Goal: Transaction & Acquisition: Purchase product/service

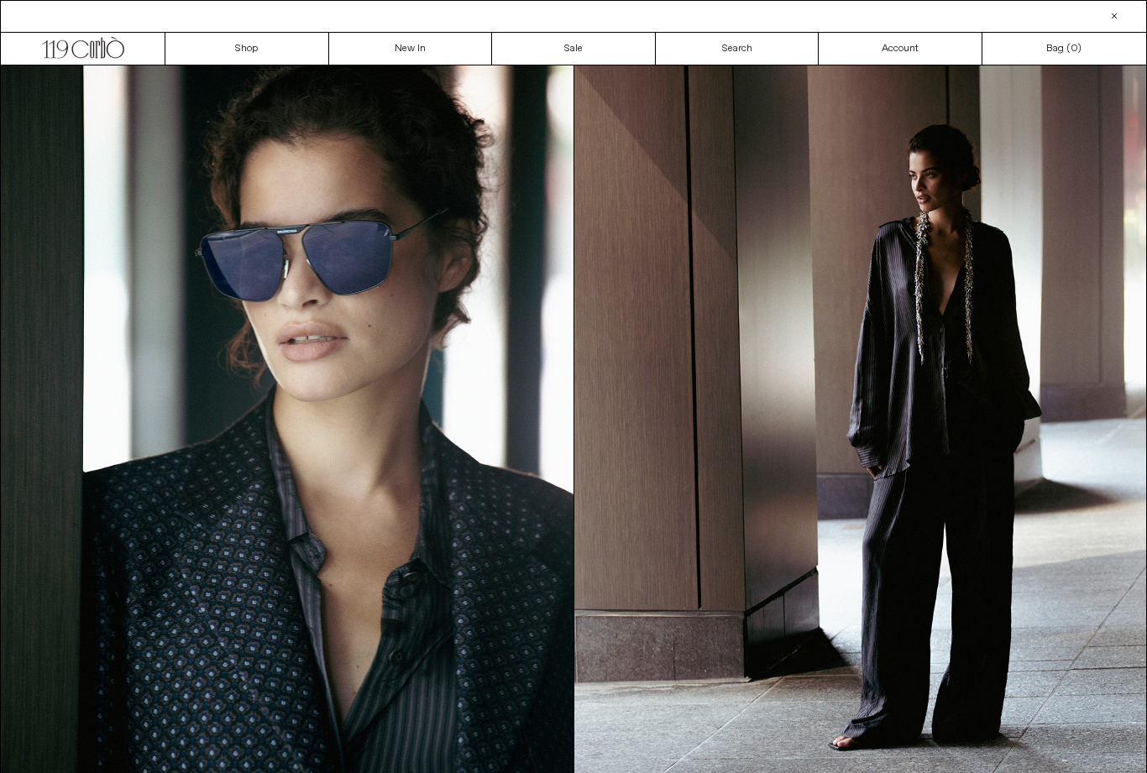
click at [403, 44] on link "New In" at bounding box center [411, 49] width 164 height 32
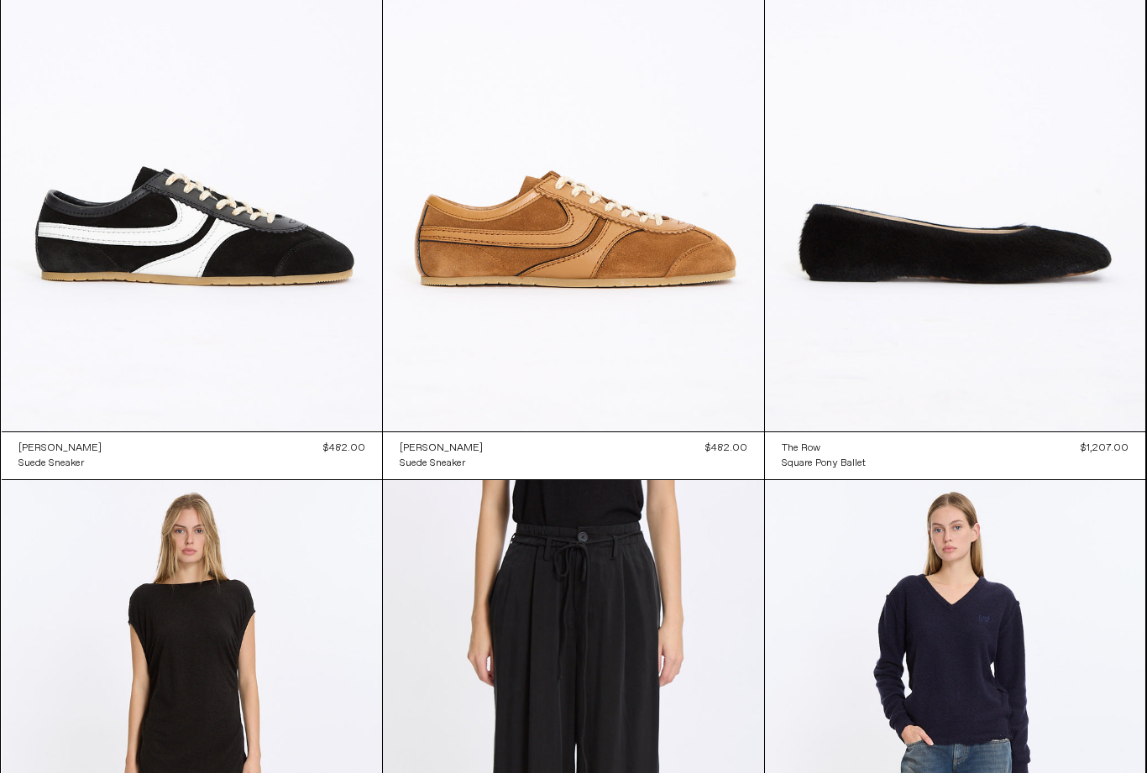
scroll to position [18218, 0]
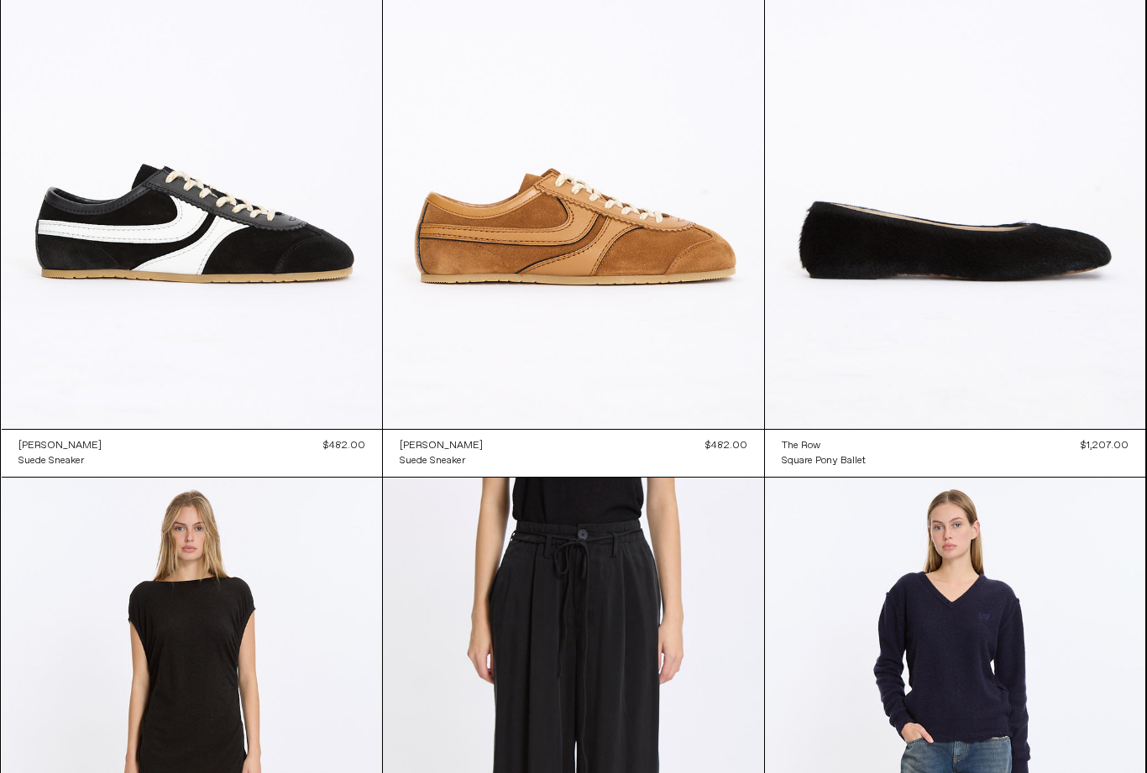
click at [276, 261] on at bounding box center [192, 143] width 381 height 571
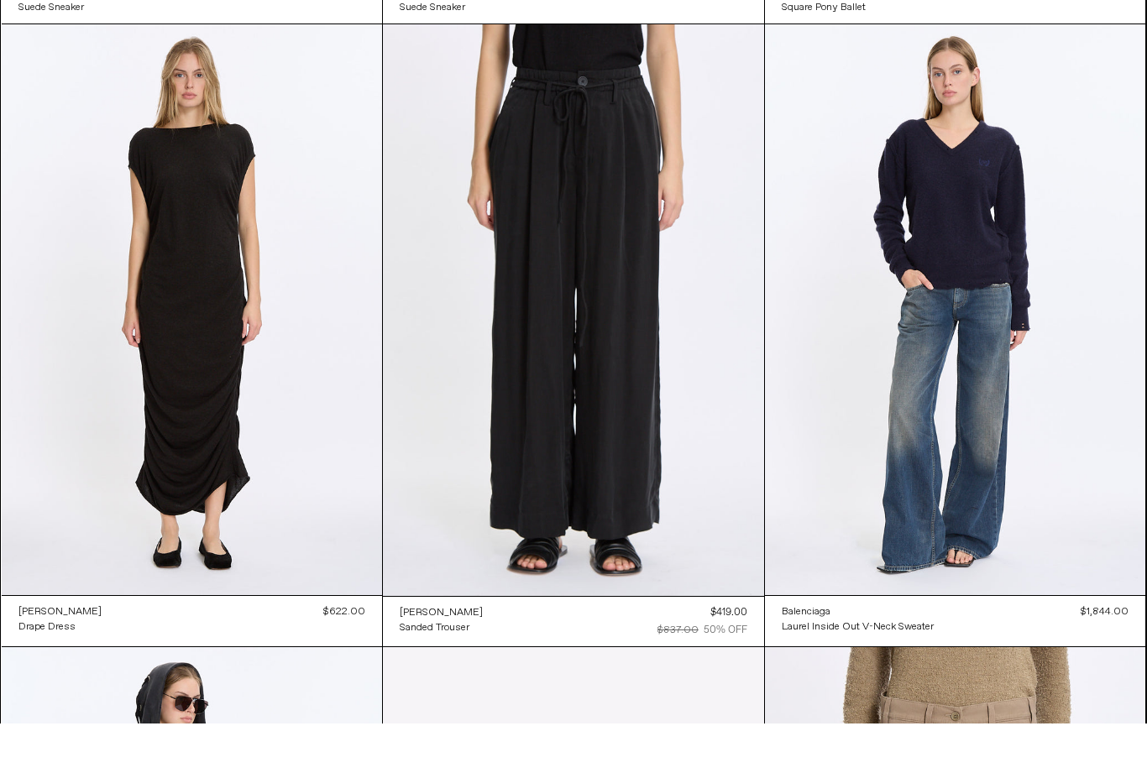
scroll to position [18675, 0]
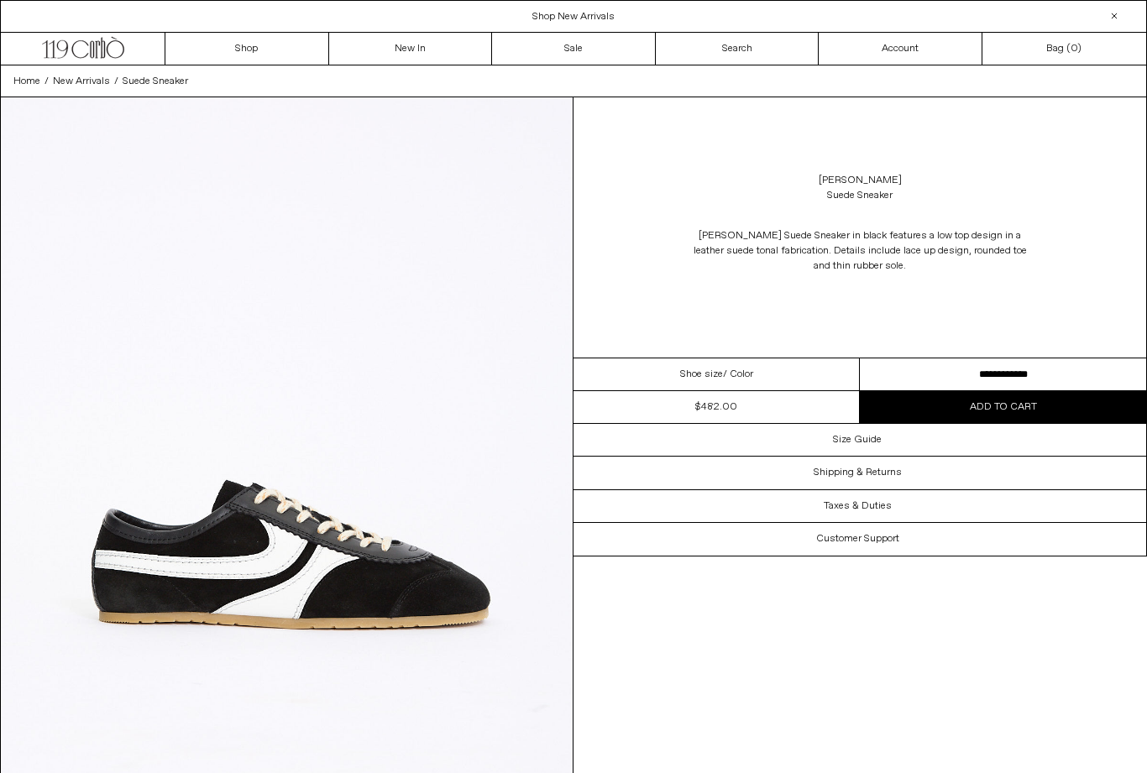
click at [891, 439] on div "Size Guide" at bounding box center [859, 440] width 572 height 32
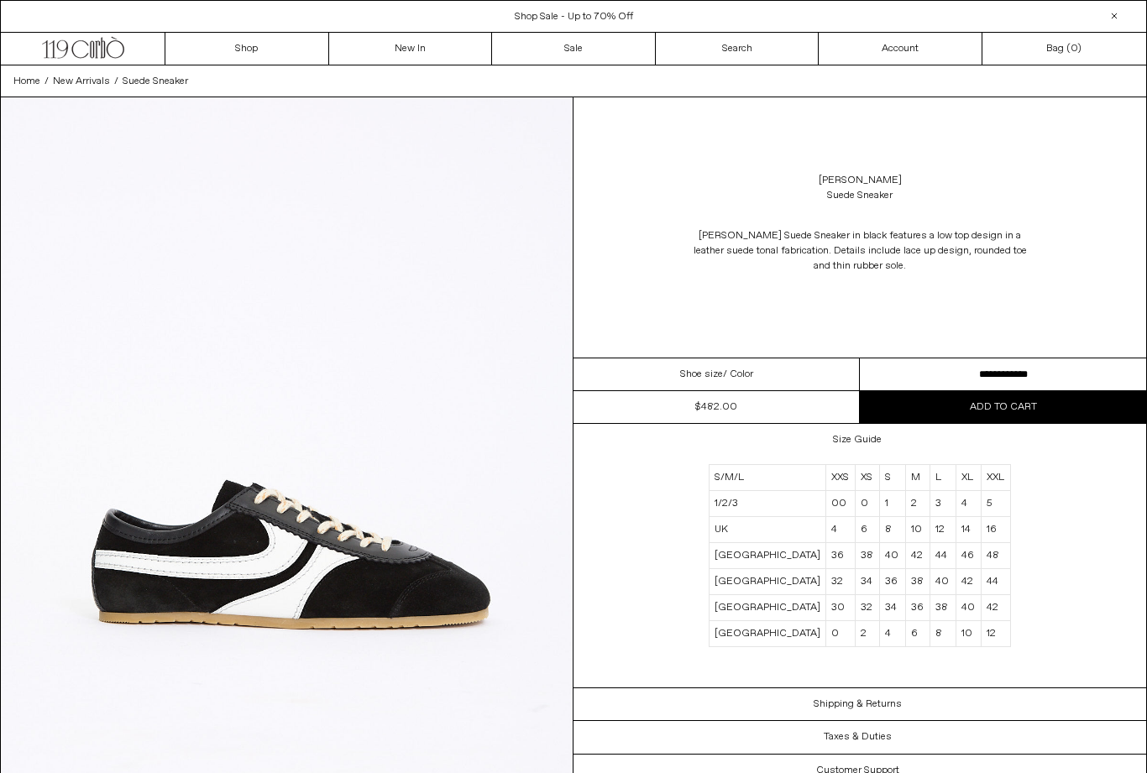
click at [1121, 254] on div "[PERSON_NAME] Suede Sneaker in black features a low top design in a leather sue…" at bounding box center [859, 251] width 572 height 79
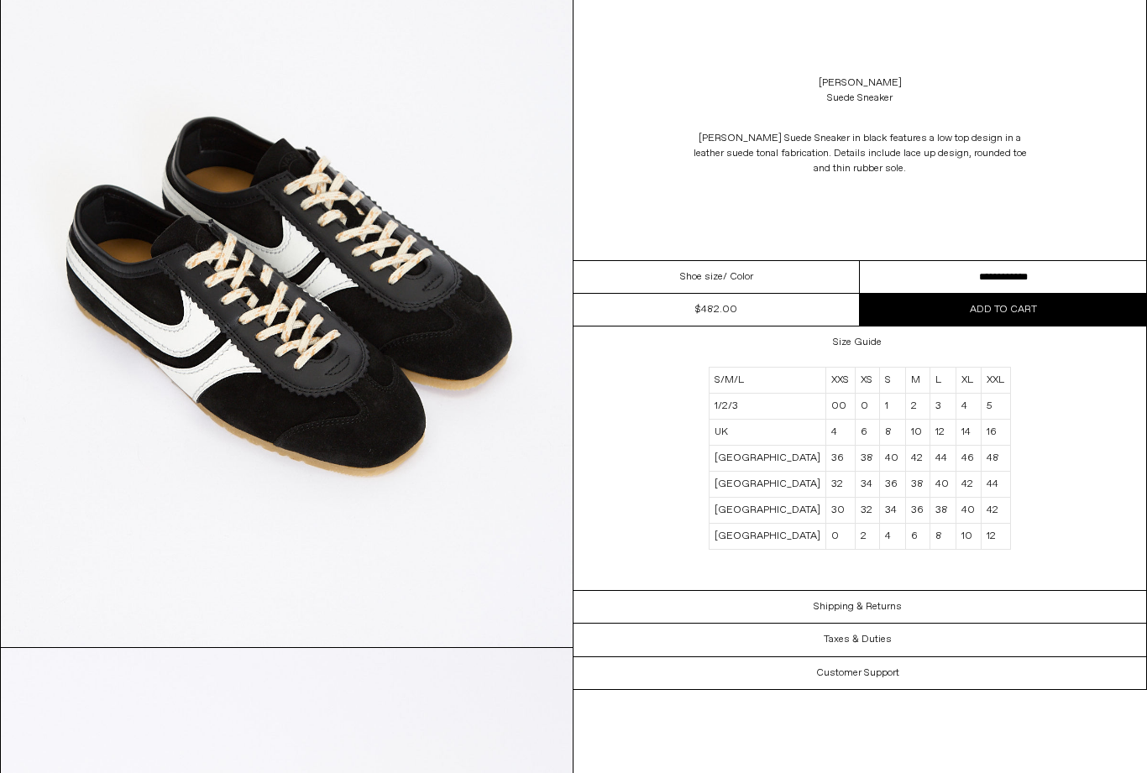
scroll to position [3025, 0]
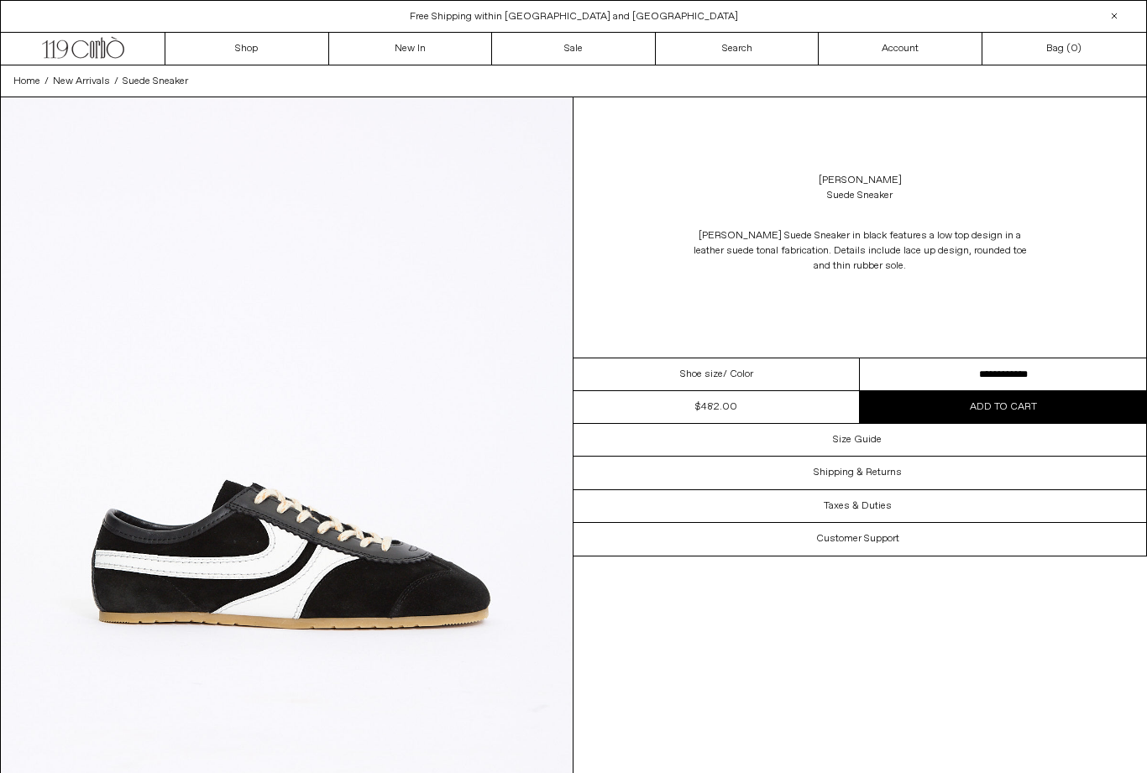
click at [503, 243] on img at bounding box center [287, 454] width 572 height 714
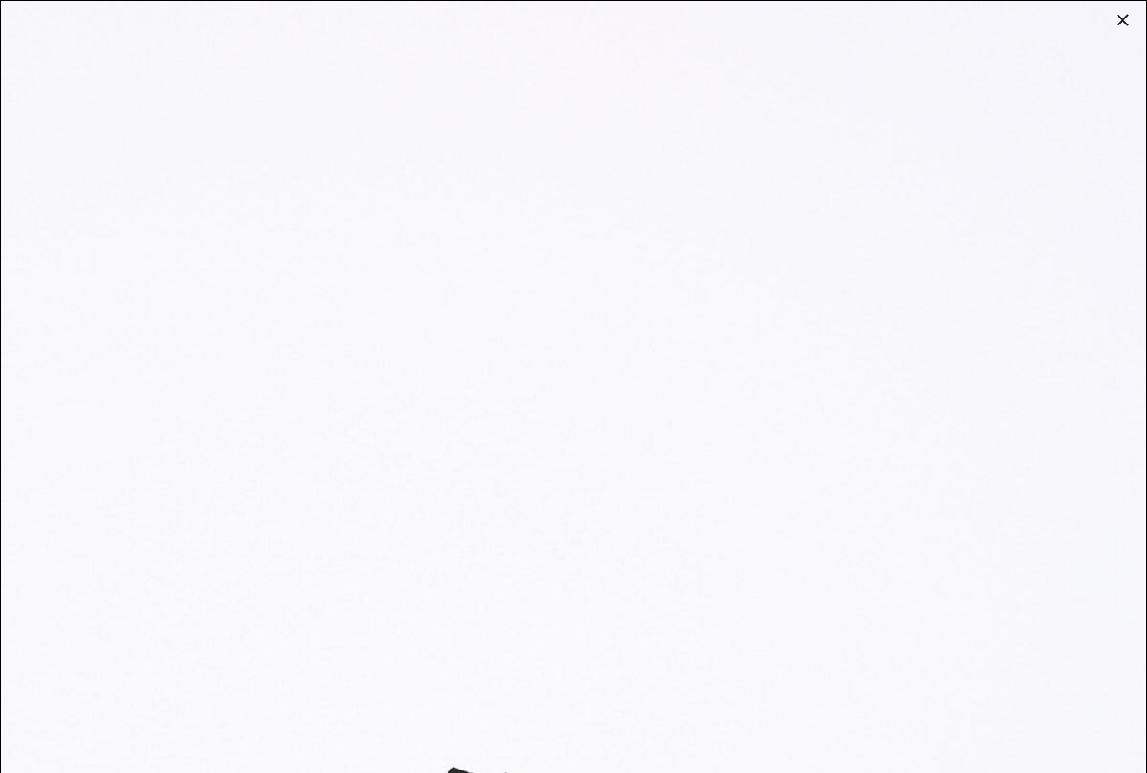
click at [97, 73] on img at bounding box center [573, 716] width 1145 height 1431
